Goal: Task Accomplishment & Management: Manage account settings

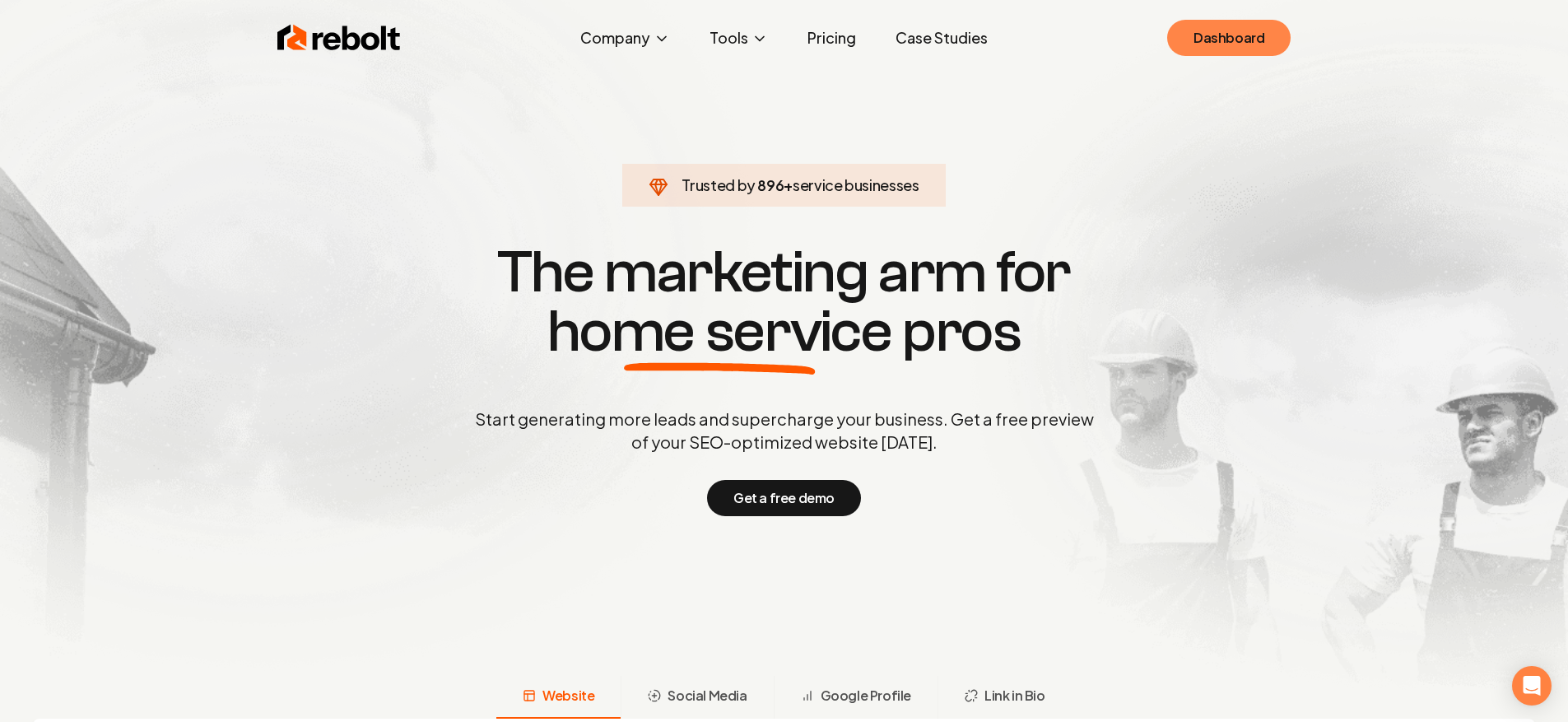
click at [1225, 48] on link "Dashboard" at bounding box center [1229, 38] width 124 height 36
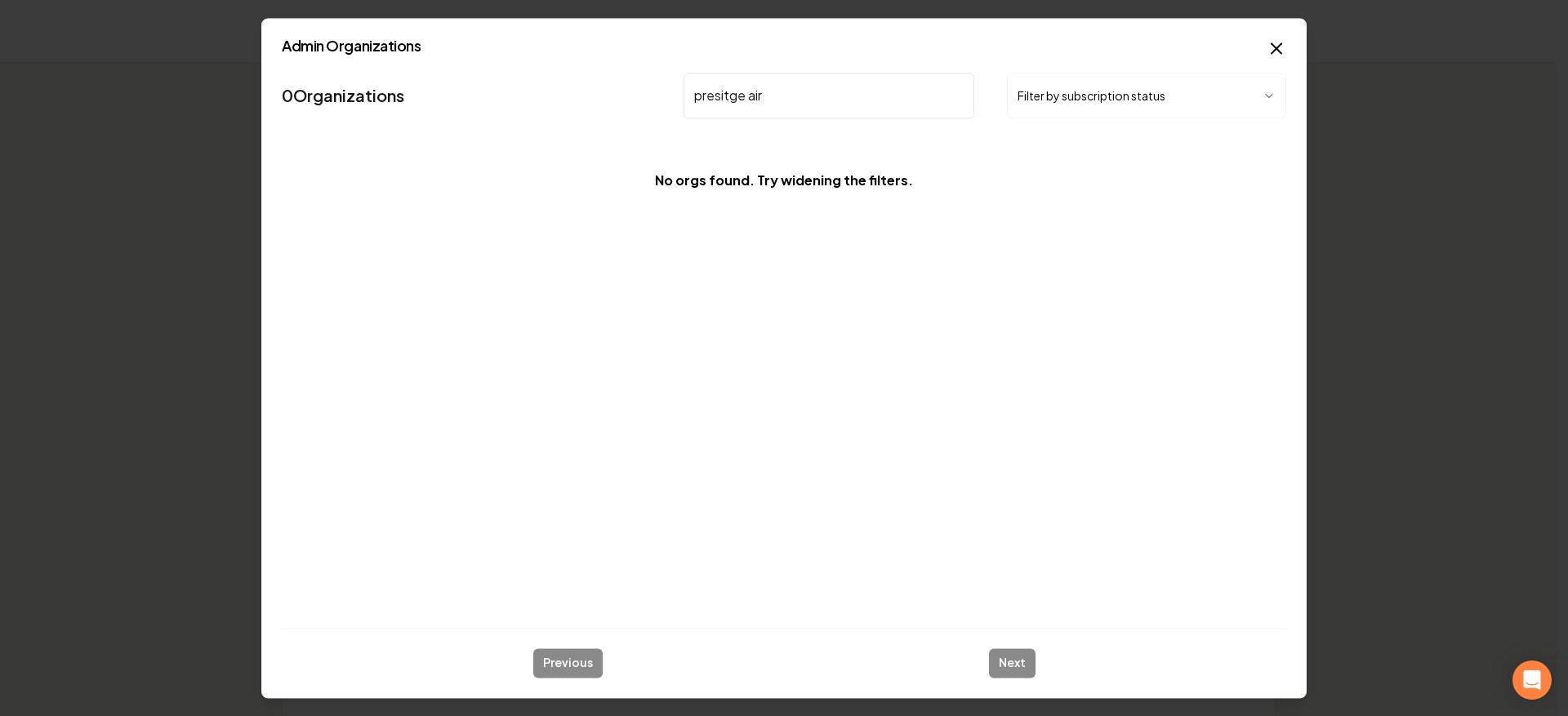
click at [729, 101] on input "presitge air" at bounding box center [828, 95] width 291 height 45
type input "prestige air"
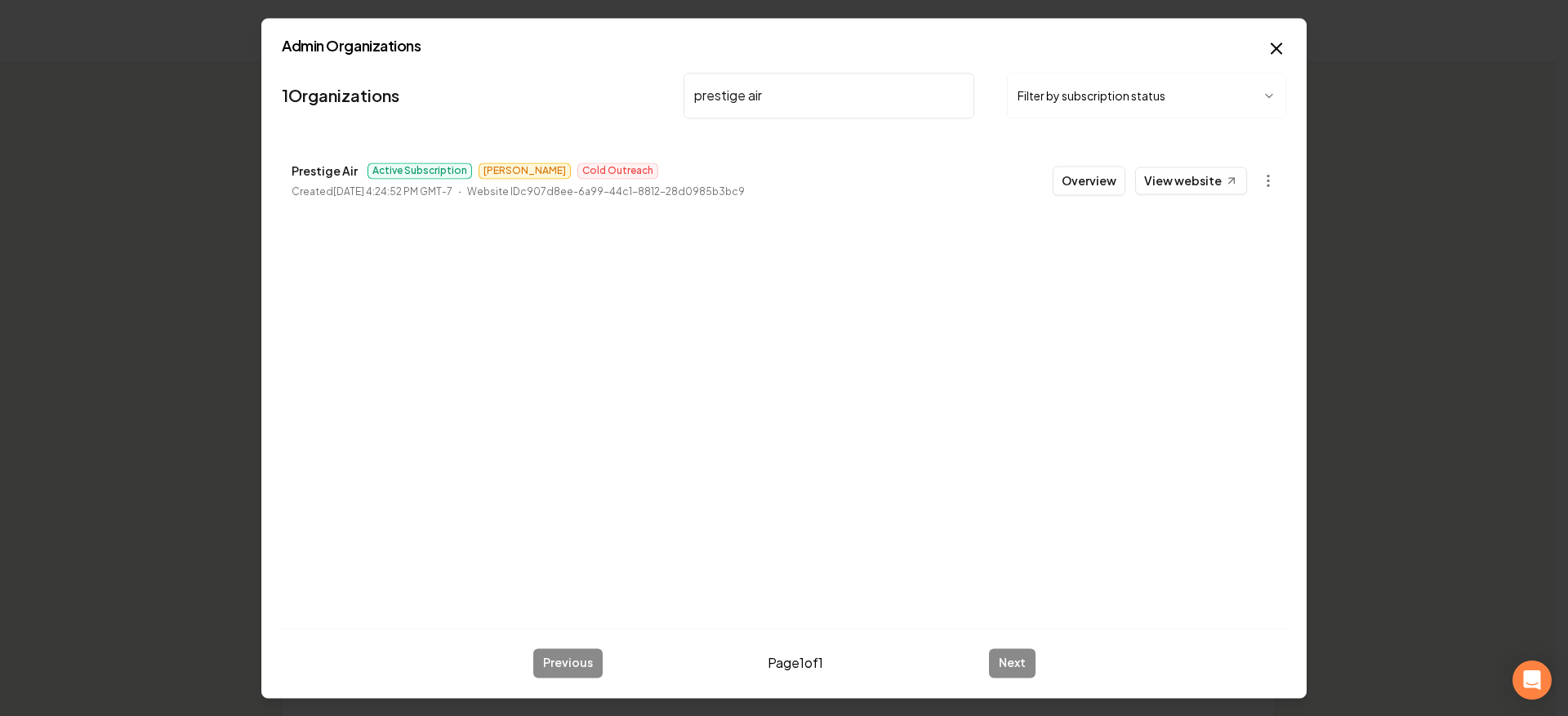
click at [1083, 179] on button "Overview" at bounding box center [1089, 180] width 73 height 29
click at [1092, 183] on th "Actions" at bounding box center [1149, 183] width 252 height 40
click at [1110, 186] on th "Actions" at bounding box center [1149, 183] width 252 height 40
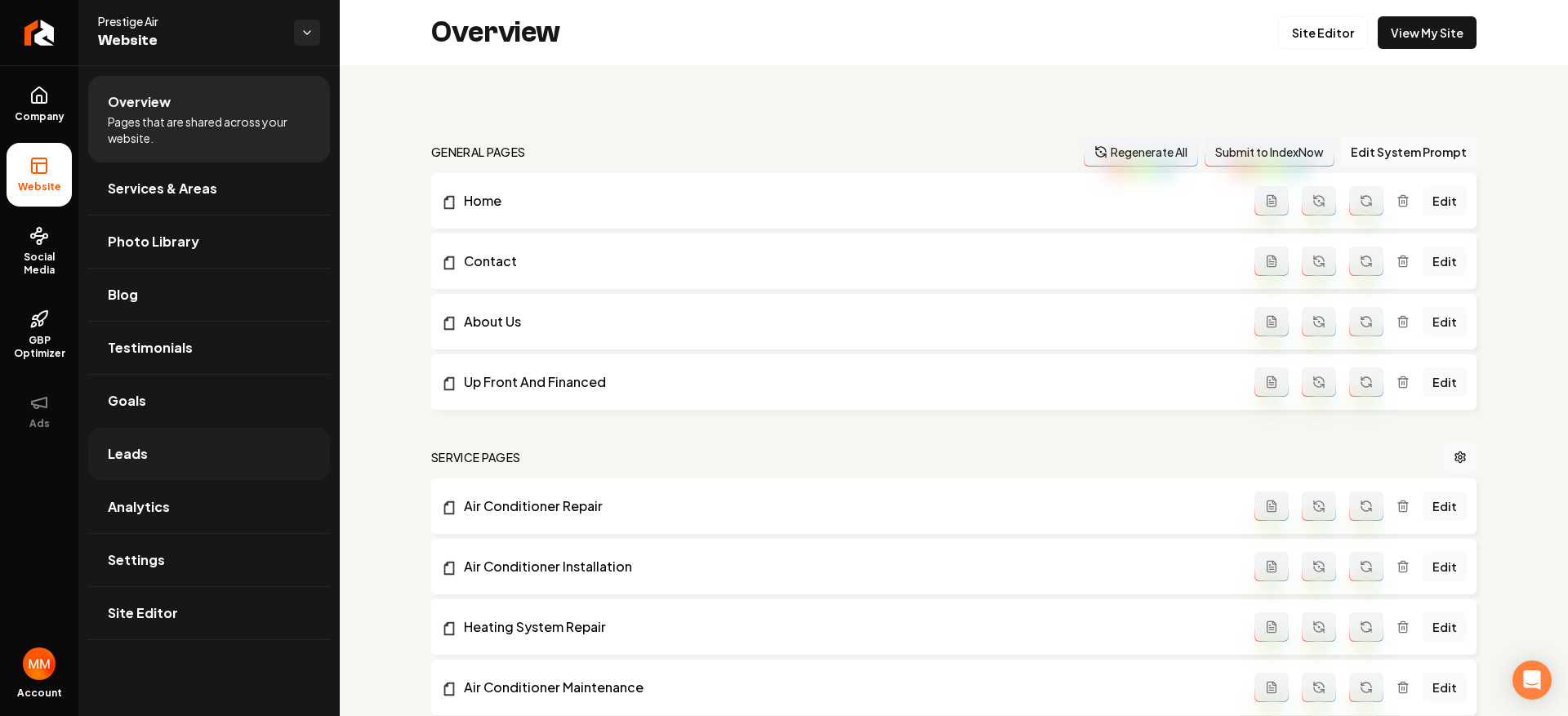
click at [188, 455] on link "Leads" at bounding box center [209, 454] width 242 height 52
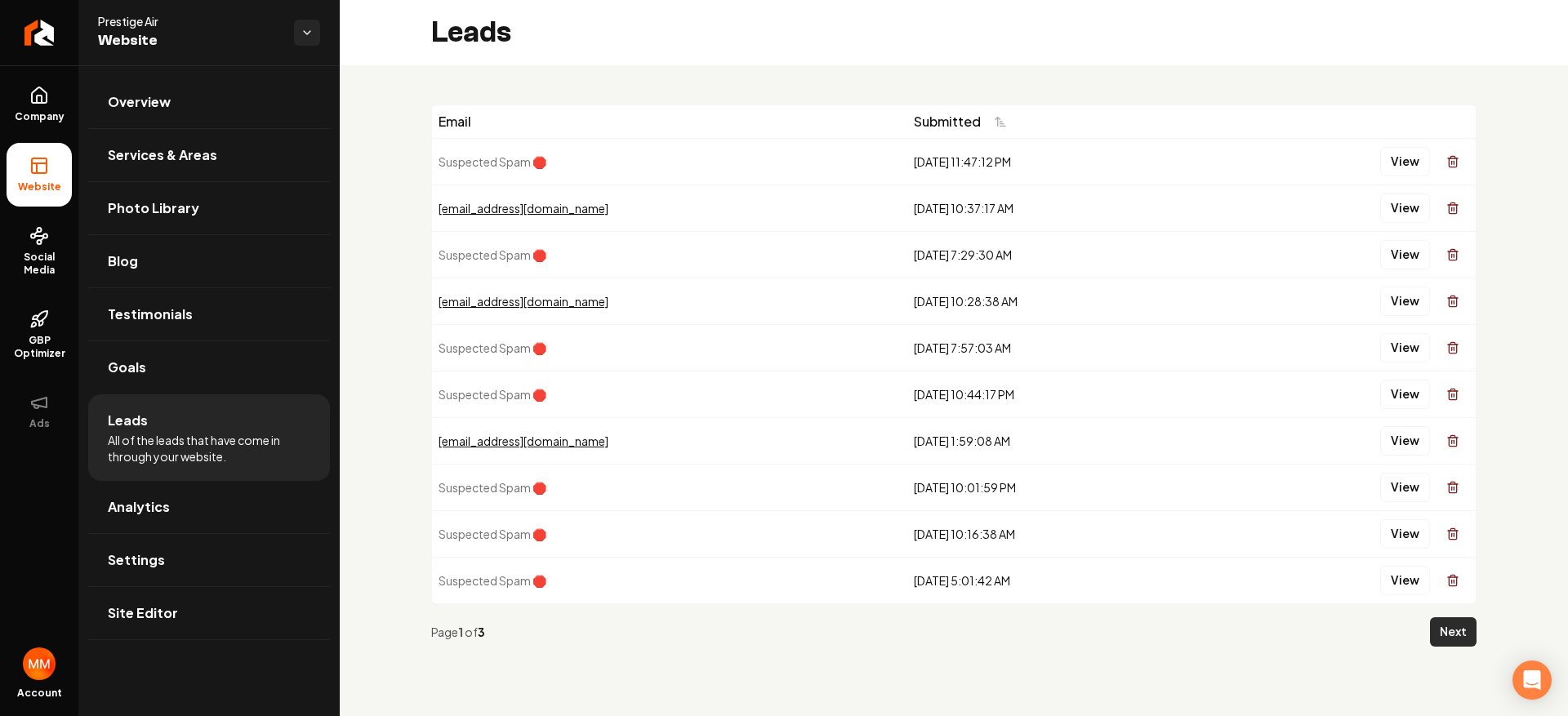
click at [1474, 640] on button "Next" at bounding box center [1453, 632] width 46 height 29
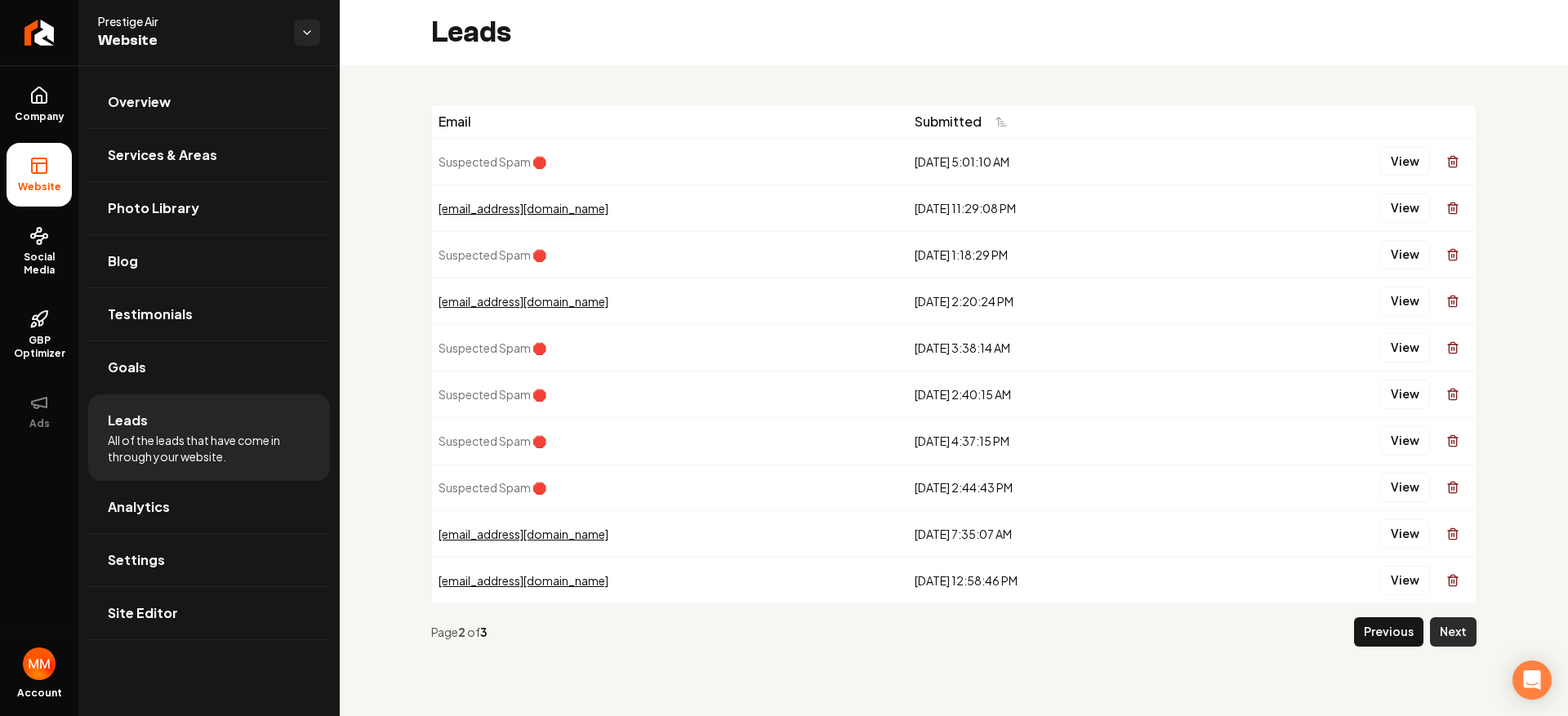
click at [1451, 632] on button "Next" at bounding box center [1453, 632] width 46 height 29
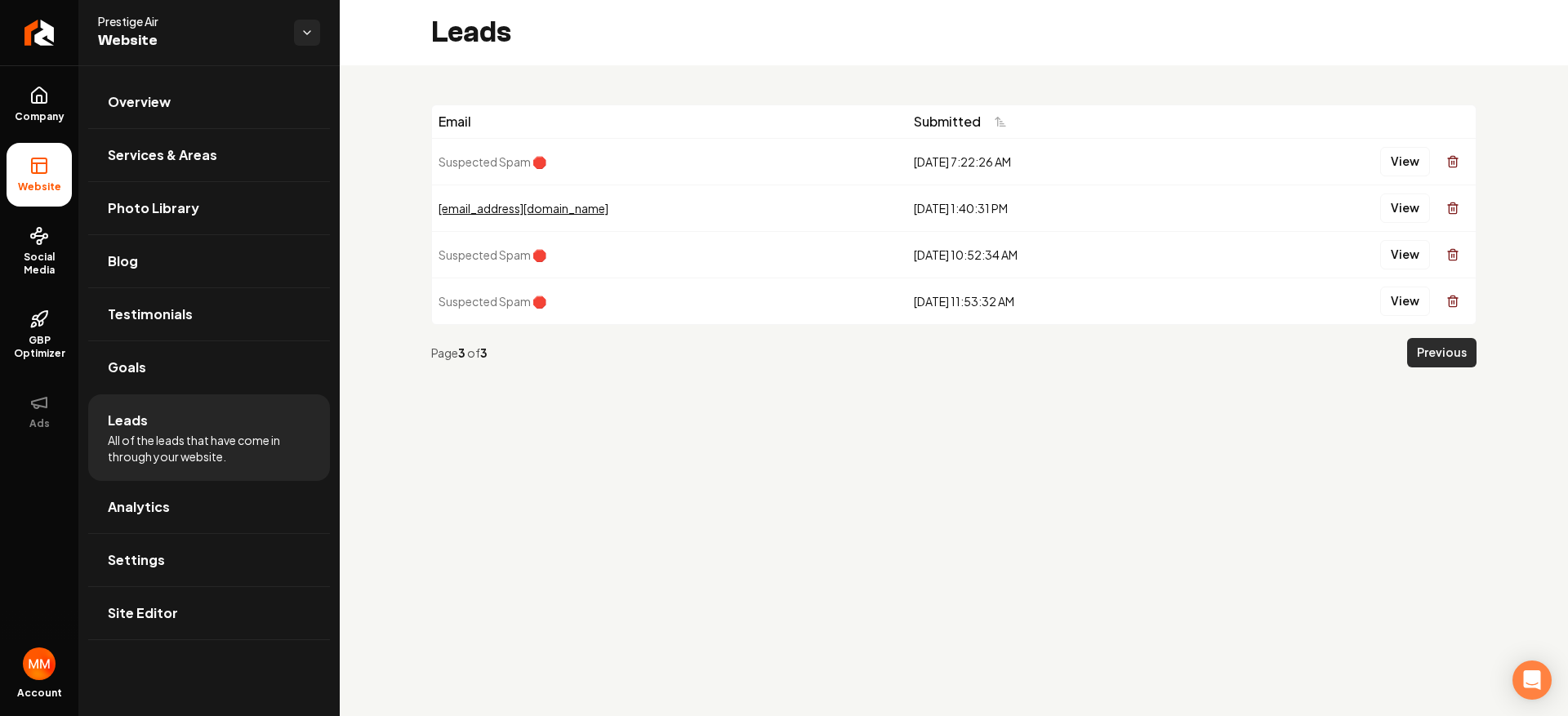
click at [1429, 352] on button "Previous" at bounding box center [1442, 352] width 69 height 29
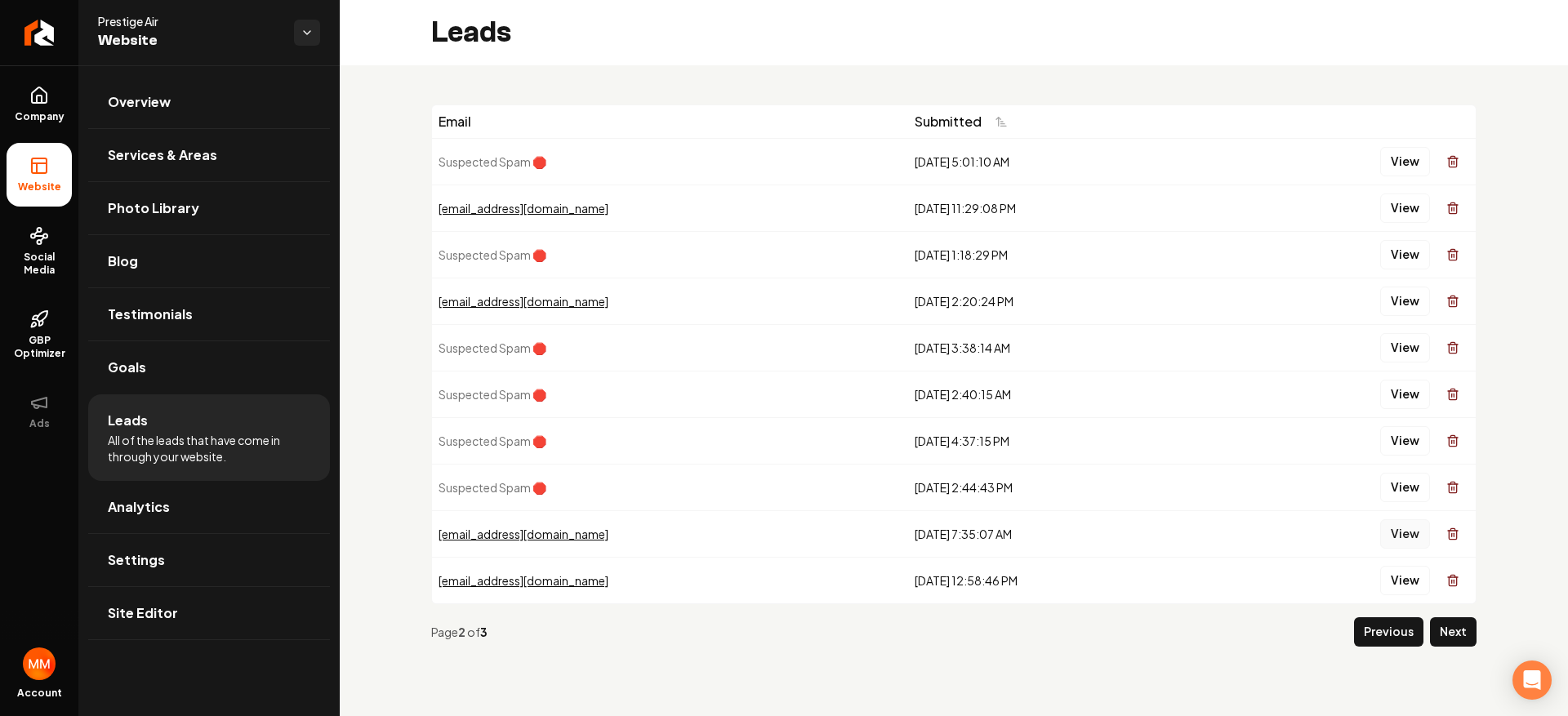
click at [1388, 529] on button "View" at bounding box center [1405, 534] width 50 height 29
click at [1384, 634] on button "Previous" at bounding box center [1389, 632] width 69 height 29
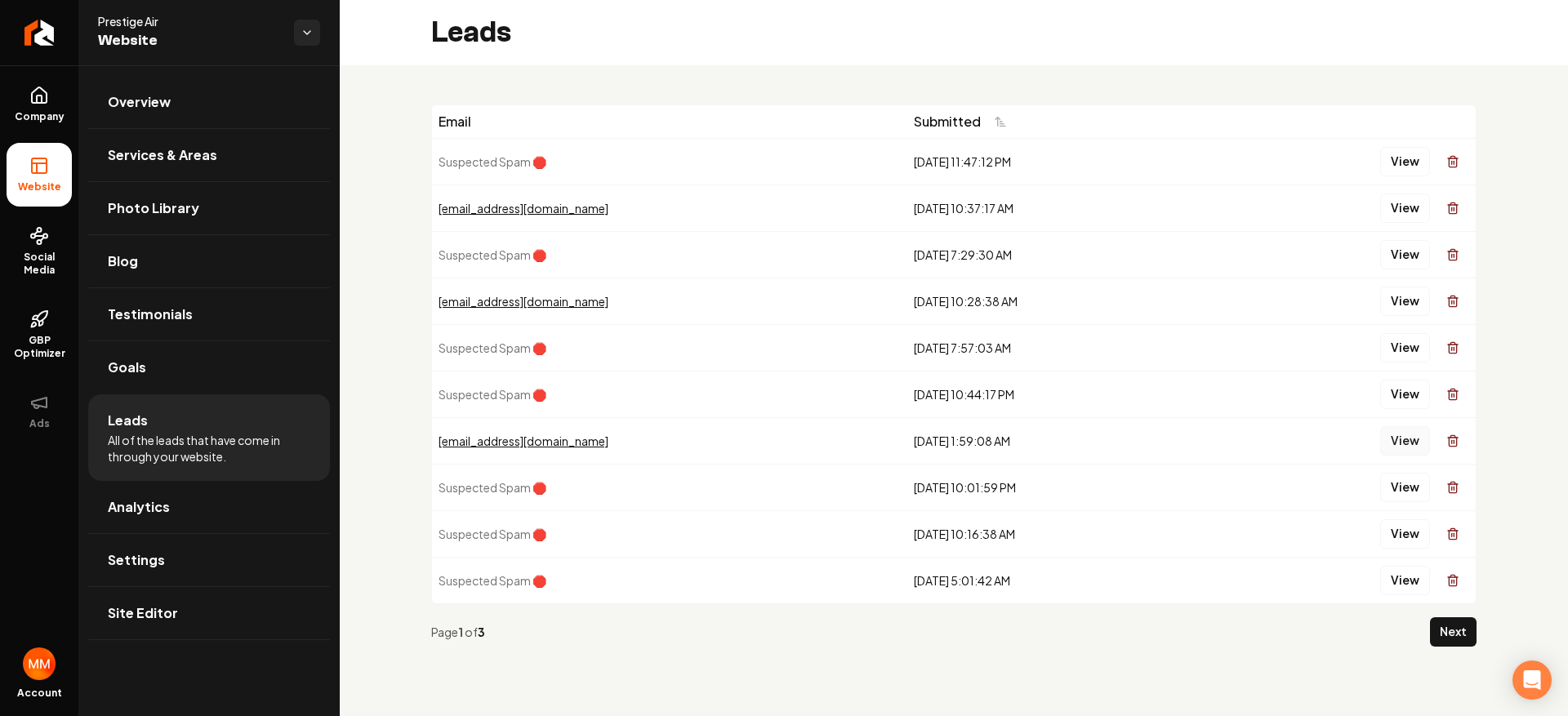
click at [1402, 446] on button "View" at bounding box center [1405, 440] width 50 height 29
click at [1414, 303] on button "View" at bounding box center [1405, 301] width 50 height 29
click at [1399, 213] on button "View" at bounding box center [1405, 207] width 50 height 29
click at [1372, 212] on div "View" at bounding box center [1343, 208] width 253 height 33
click at [1375, 213] on div "View" at bounding box center [1343, 208] width 253 height 33
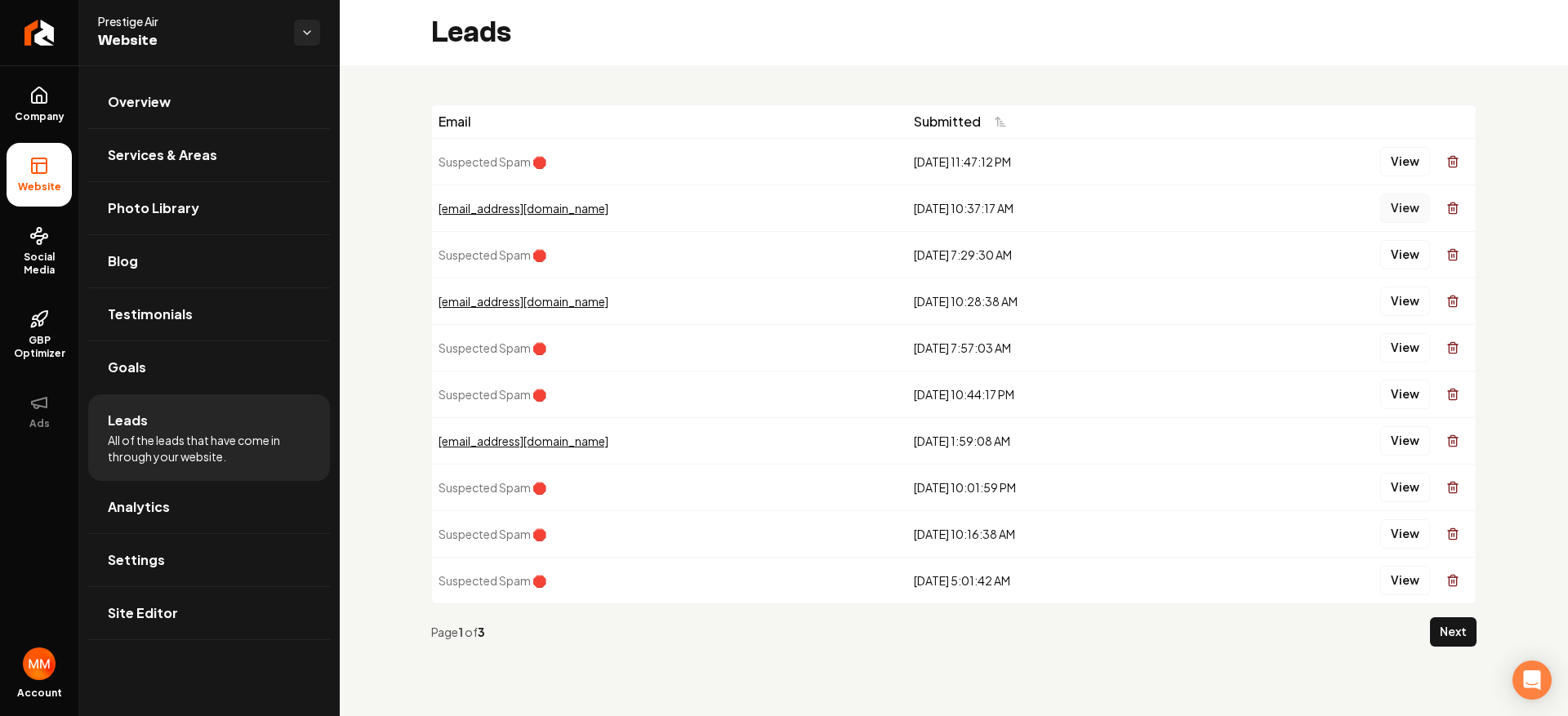
click at [1395, 213] on button "View" at bounding box center [1405, 207] width 50 height 29
click at [26, 33] on icon "Return to dashboard" at bounding box center [38, 32] width 26 height 26
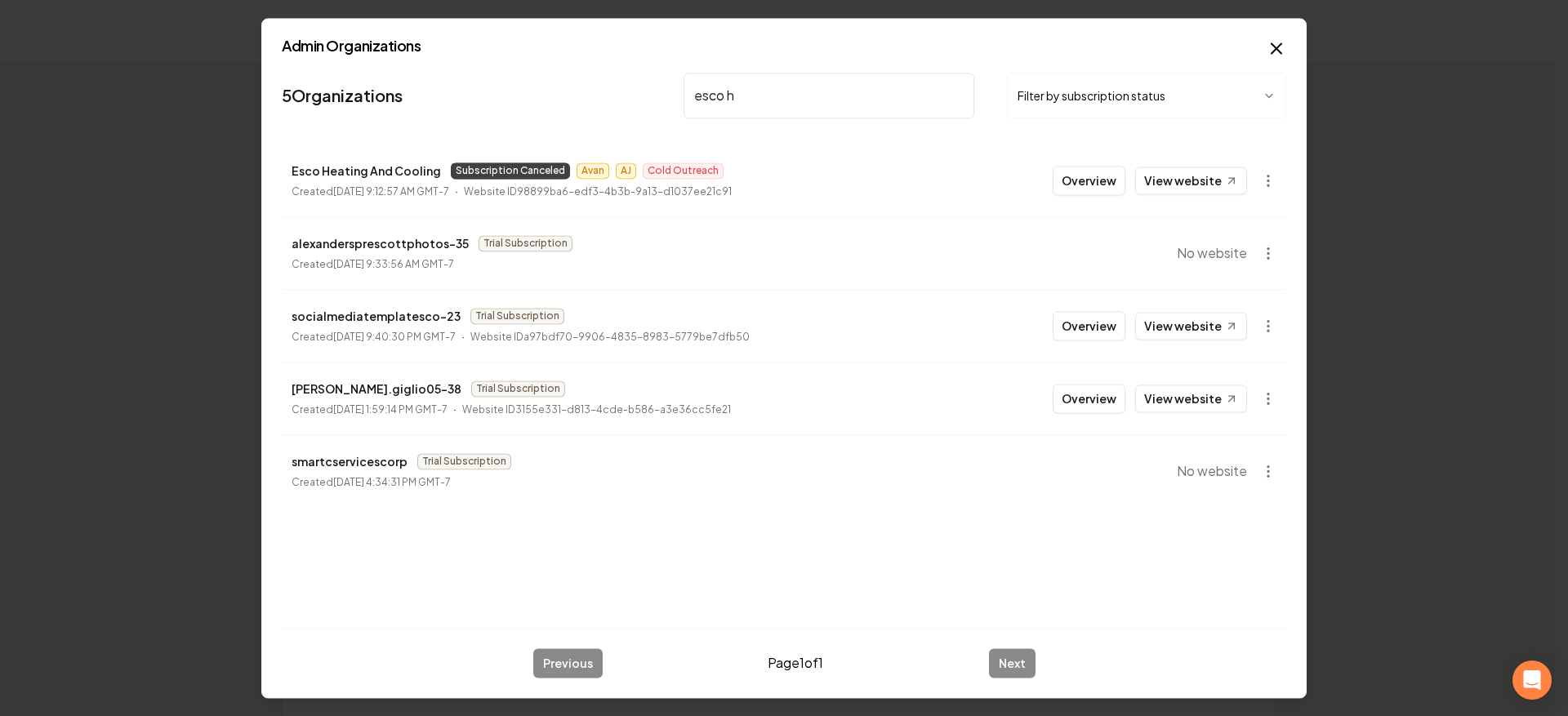
type input "esco hea"
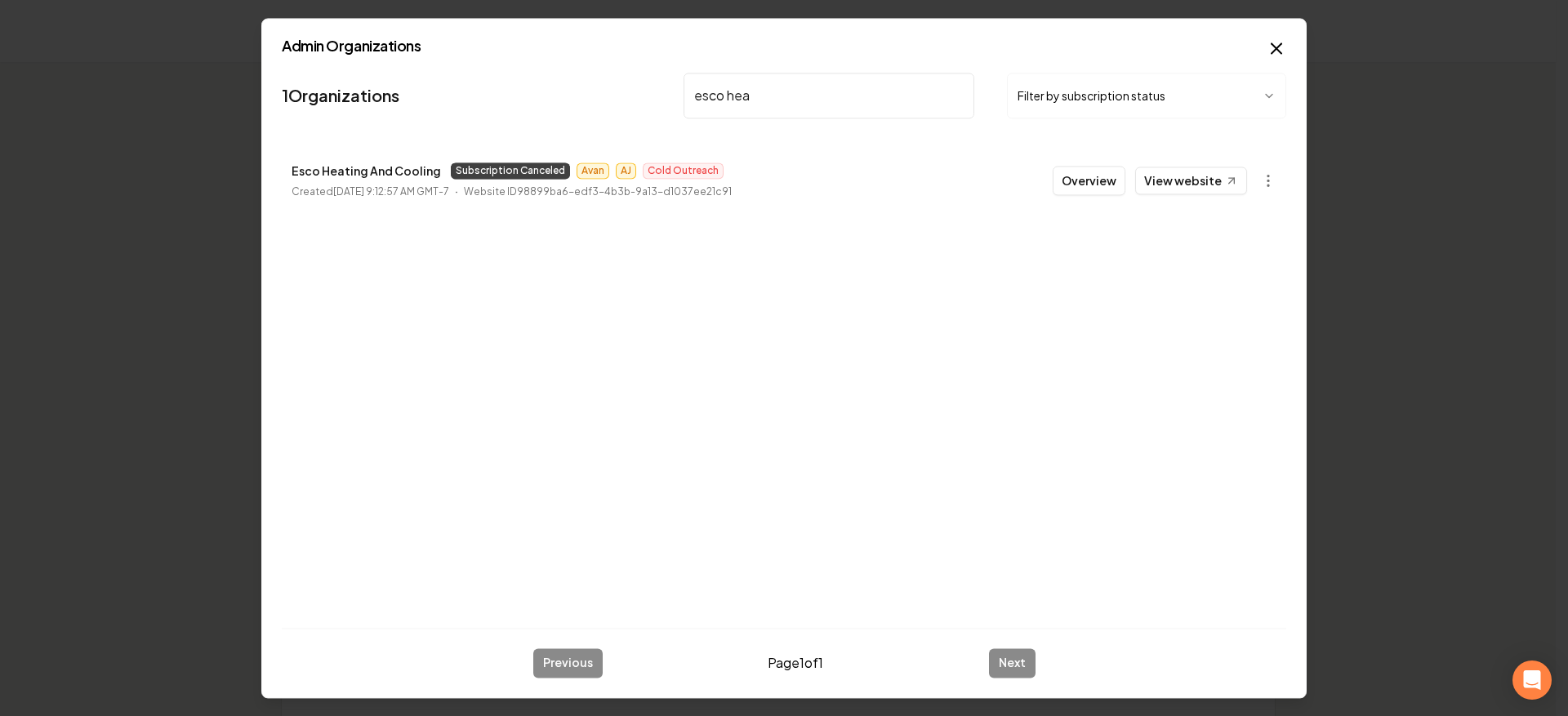
click at [952, 93] on input "esco hea" at bounding box center [828, 95] width 291 height 45
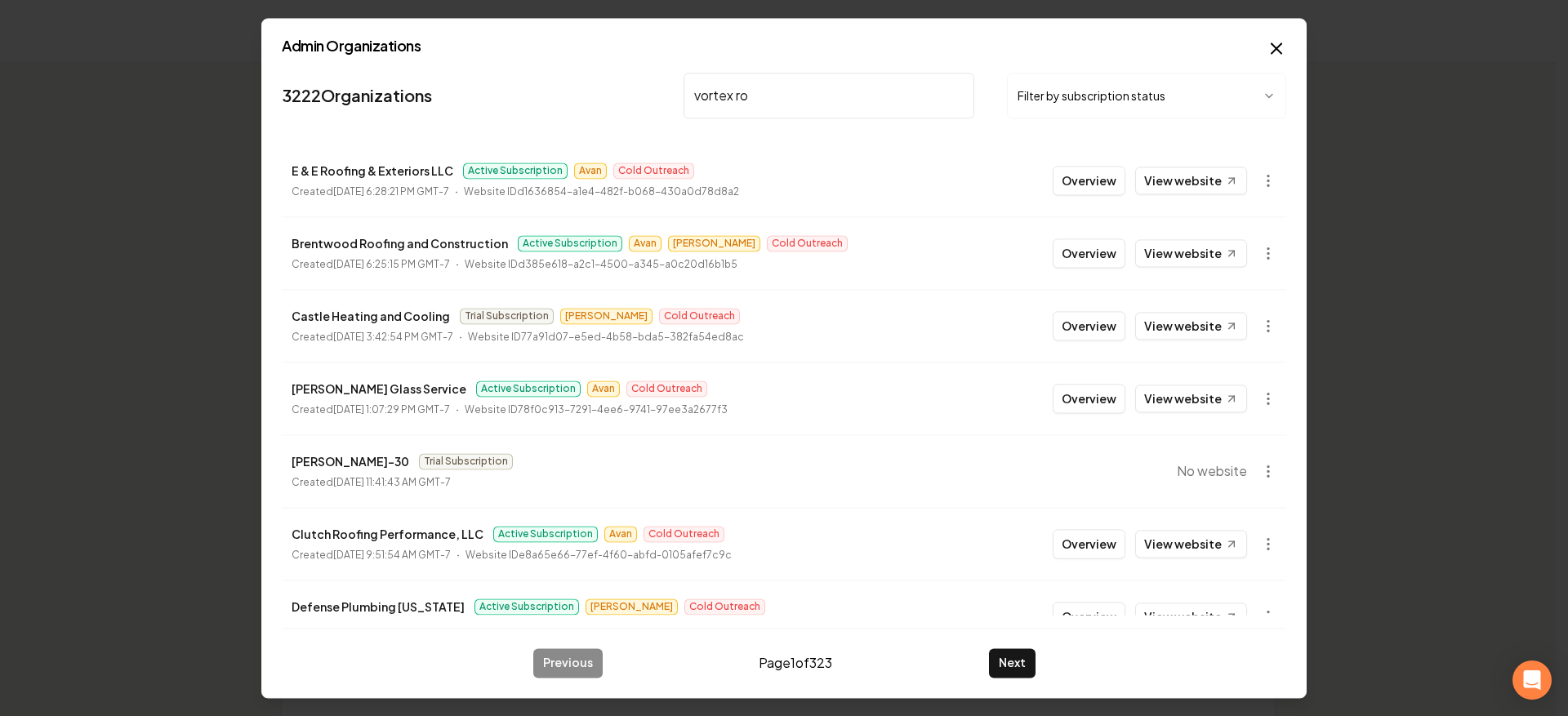
type input "vortex roo"
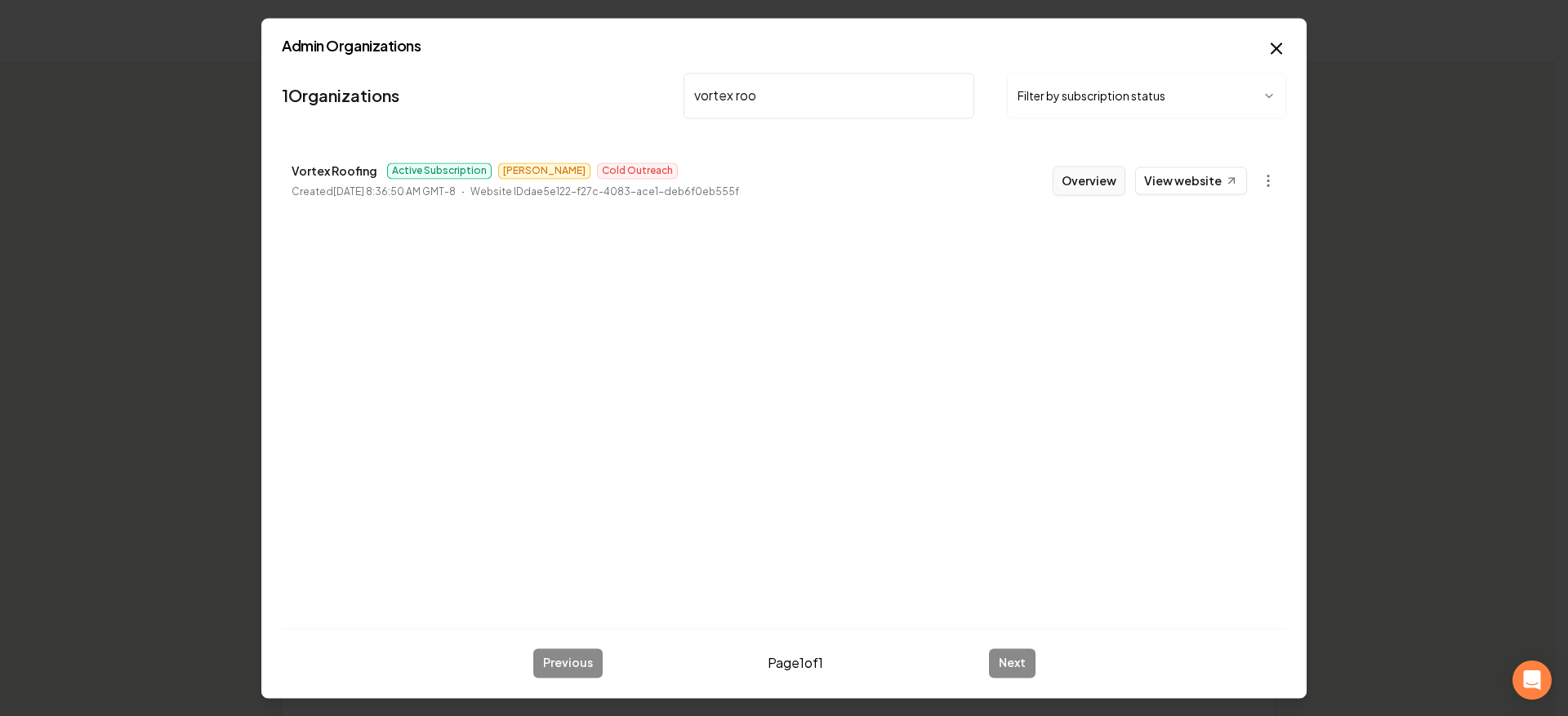
click at [1071, 172] on button "Overview" at bounding box center [1089, 180] width 73 height 29
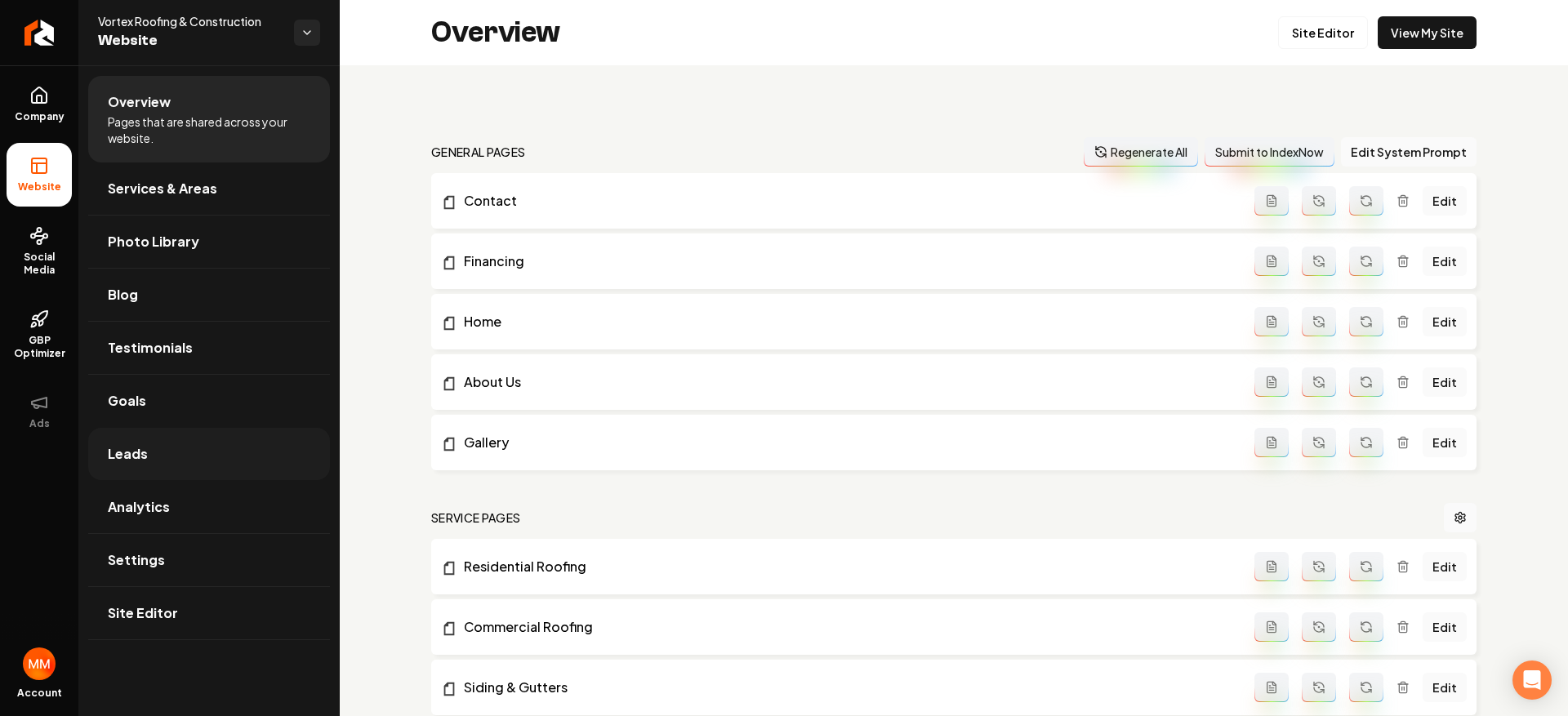
click at [203, 463] on link "Leads" at bounding box center [209, 454] width 242 height 52
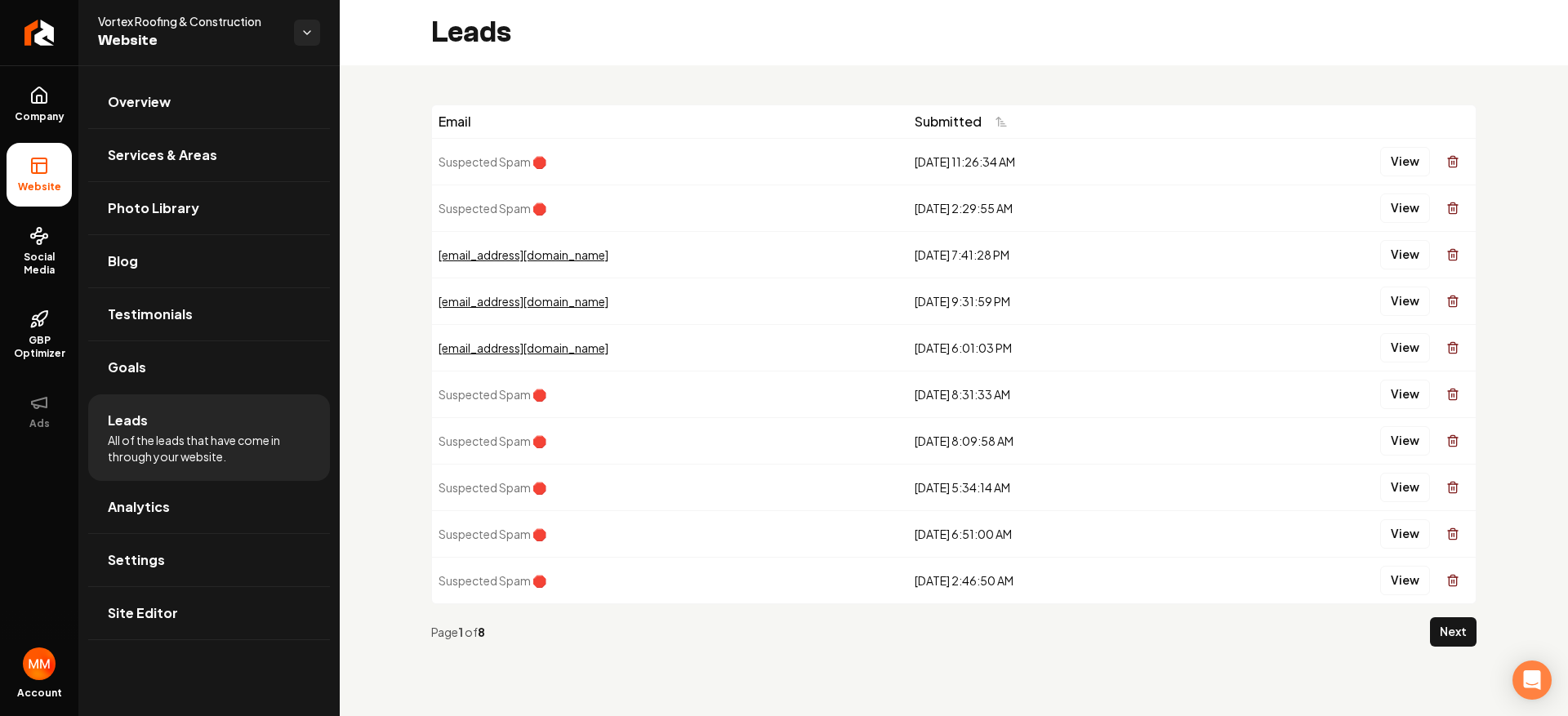
click at [1494, 637] on div "Email Submitted Suspected Spam 🛑 [DATE] 11:26:34 AM View Suspected Spam 🛑 [DATE…" at bounding box center [954, 382] width 1228 height 633
click at [1464, 624] on button "Next" at bounding box center [1453, 632] width 46 height 29
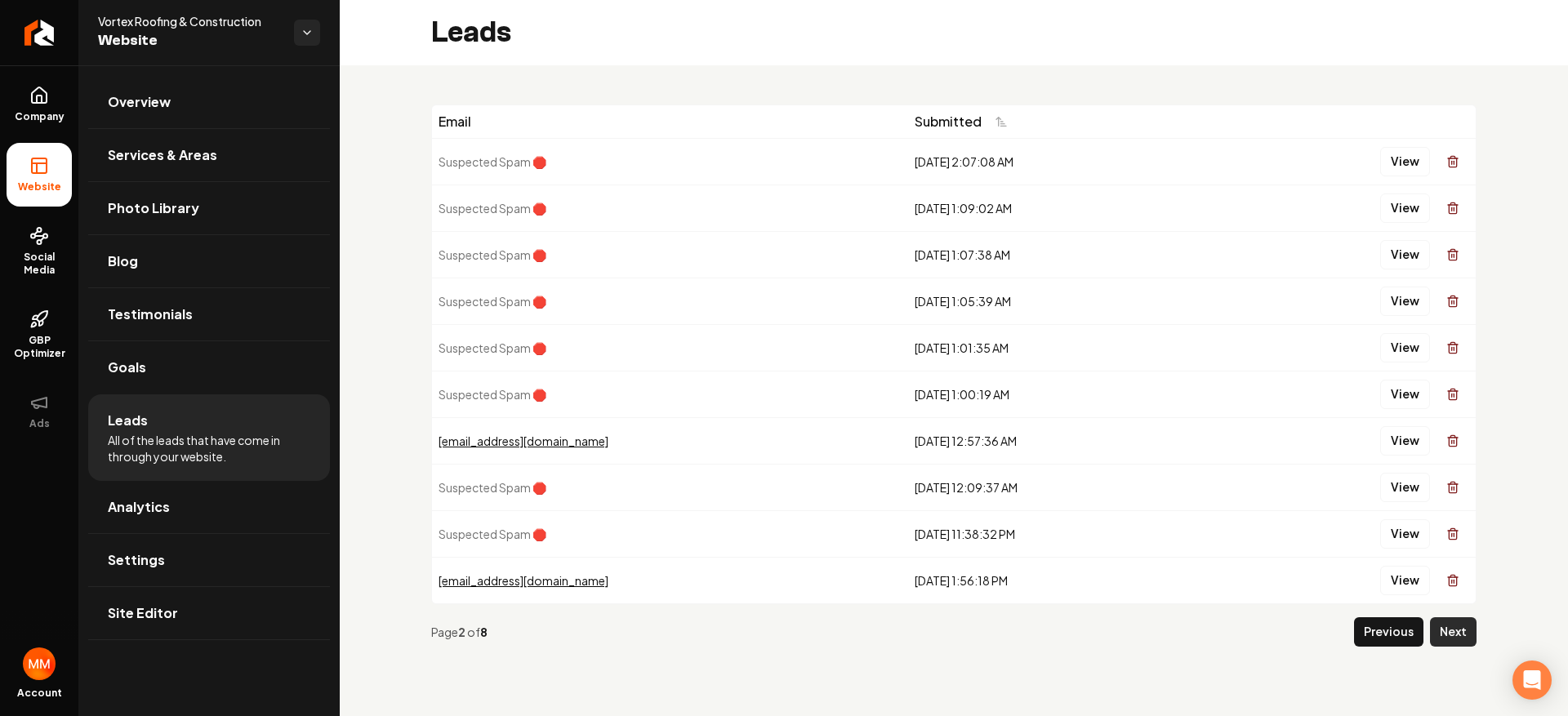
click at [1447, 630] on button "Next" at bounding box center [1453, 632] width 46 height 29
click at [1451, 623] on button "Next" at bounding box center [1453, 632] width 46 height 29
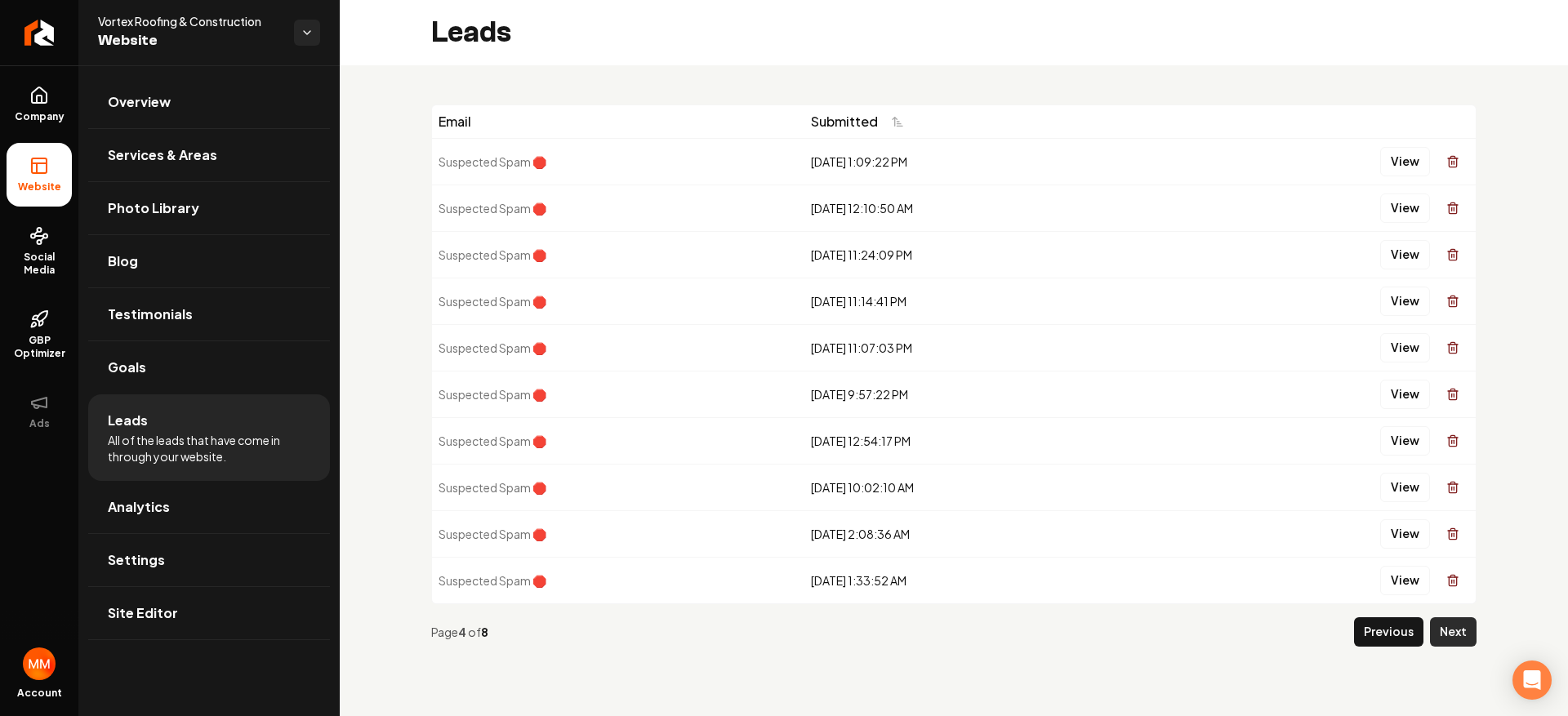
click at [1433, 629] on button "Next" at bounding box center [1453, 632] width 46 height 29
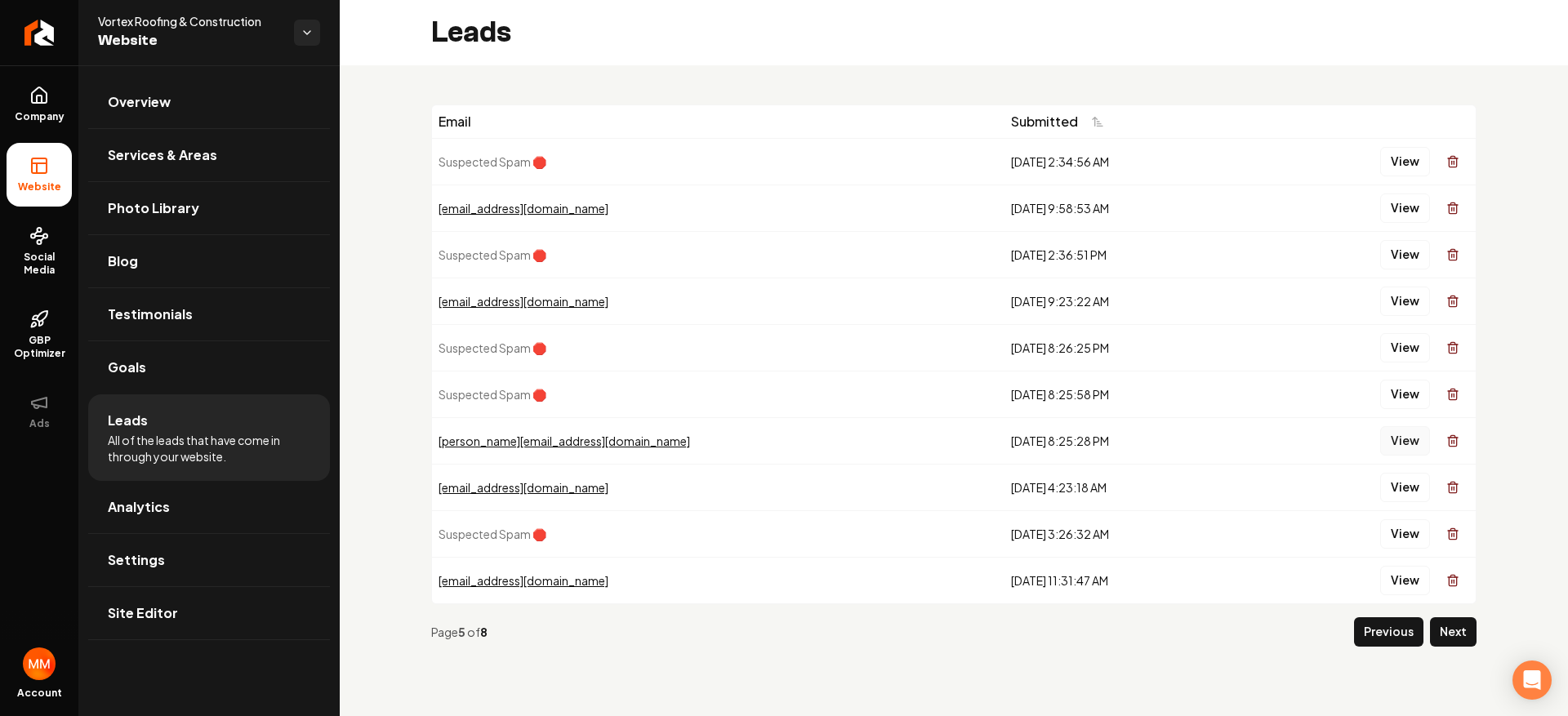
click at [1405, 432] on button "View" at bounding box center [1405, 440] width 50 height 29
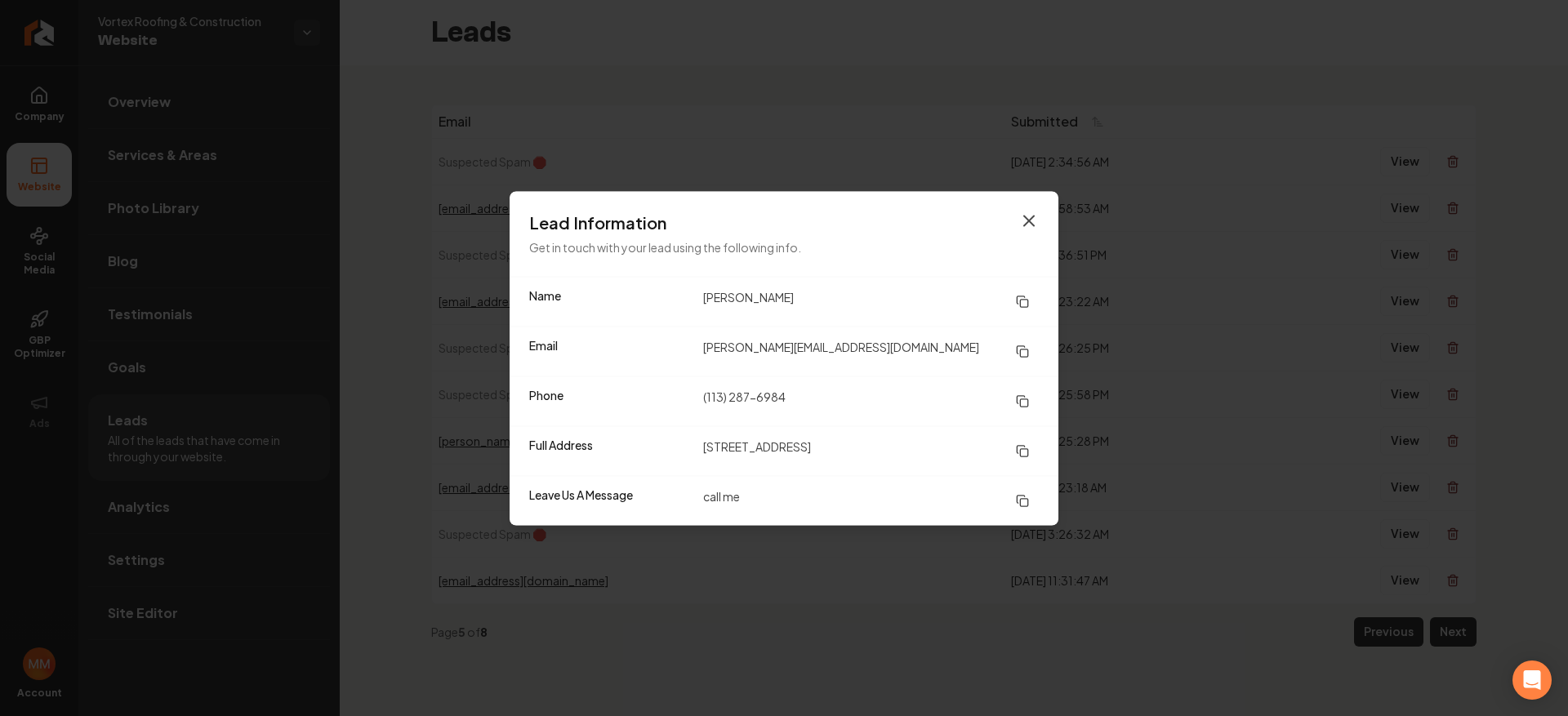
click at [1031, 211] on icon "button" at bounding box center [1029, 221] width 20 height 20
